Goal: Transaction & Acquisition: Purchase product/service

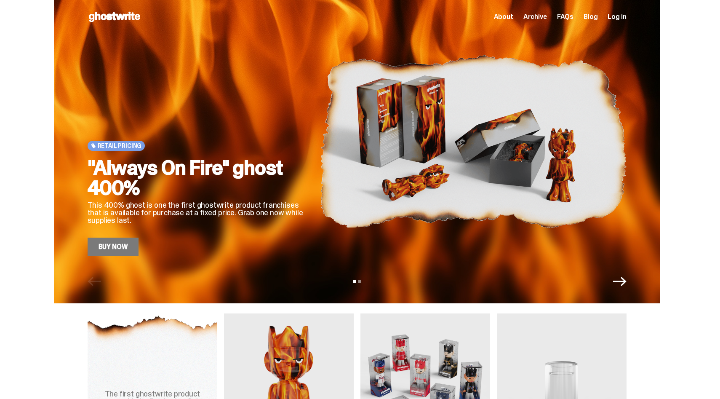
click at [128, 249] on link "Buy Now" at bounding box center [113, 247] width 51 height 19
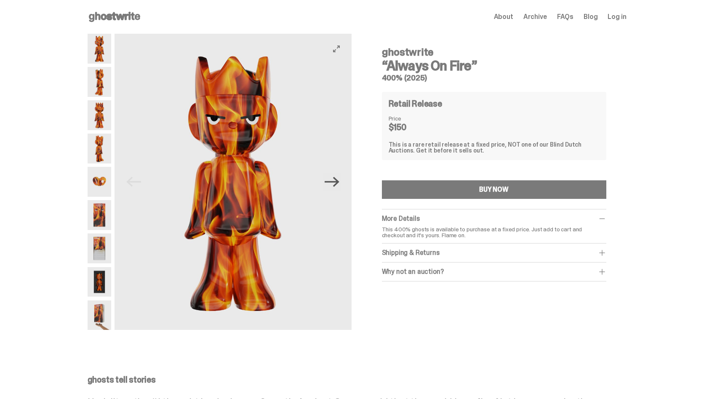
click at [337, 185] on icon "Next" at bounding box center [332, 182] width 15 height 10
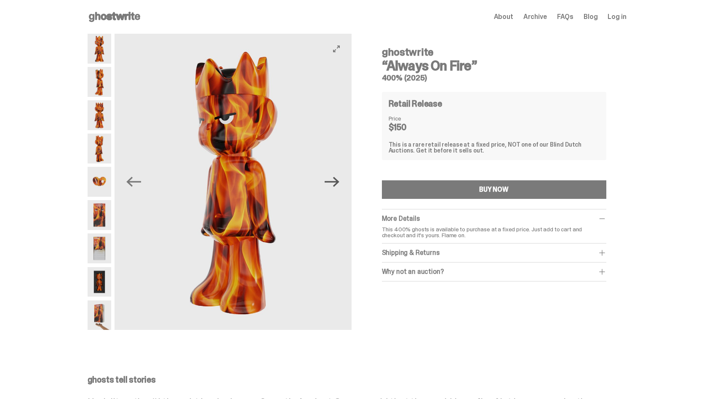
click at [337, 185] on icon "Next" at bounding box center [332, 182] width 15 height 10
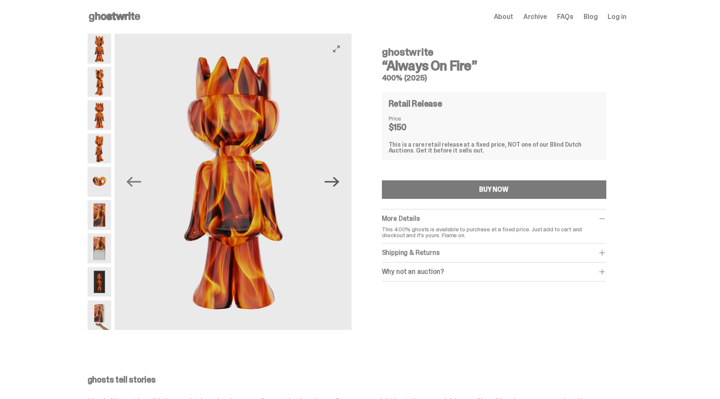
click at [337, 185] on icon "Next" at bounding box center [332, 182] width 15 height 10
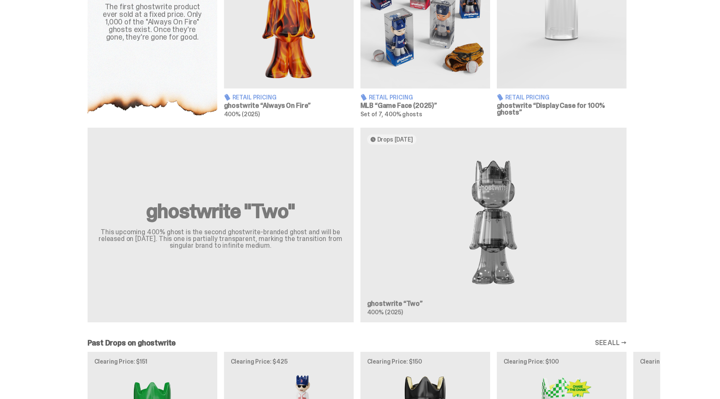
scroll to position [376, 0]
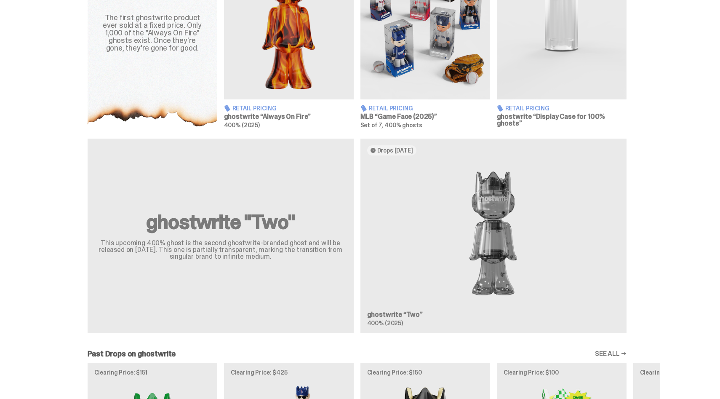
click at [488, 234] on div "ghostwrite "Two" This upcoming 400% ghost is the second ghostwrite-branded ghos…" at bounding box center [357, 239] width 606 height 201
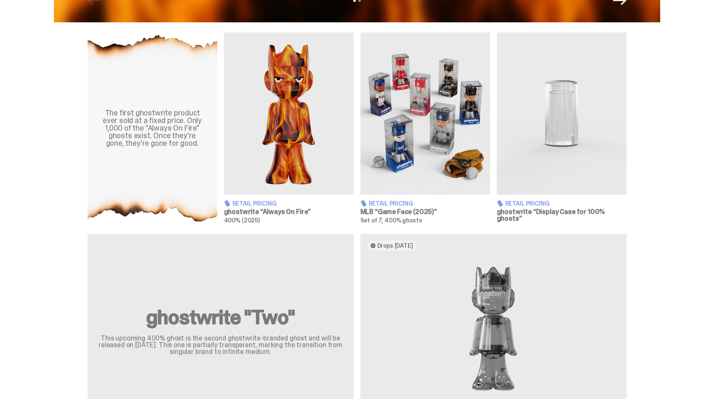
scroll to position [283, 0]
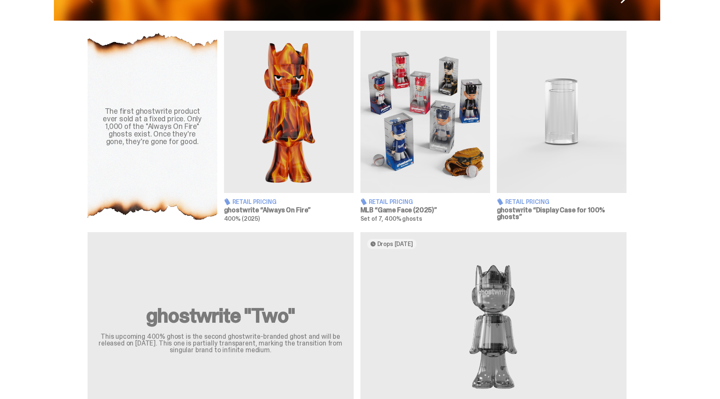
click at [393, 203] on span "Retail Pricing" at bounding box center [391, 202] width 44 height 6
